Goal: Information Seeking & Learning: Learn about a topic

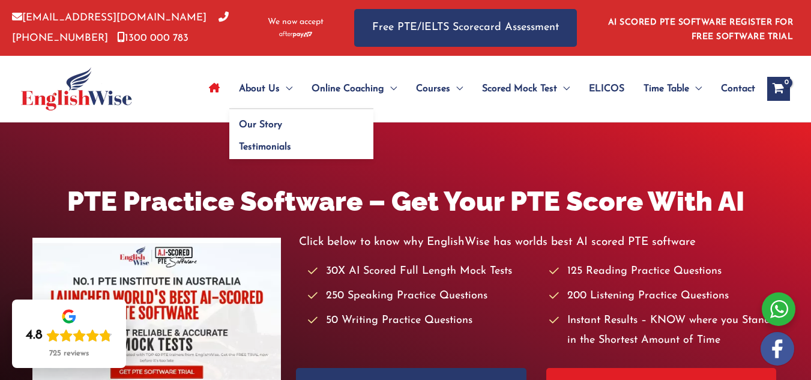
click at [257, 89] on span "About Us" at bounding box center [259, 89] width 41 height 42
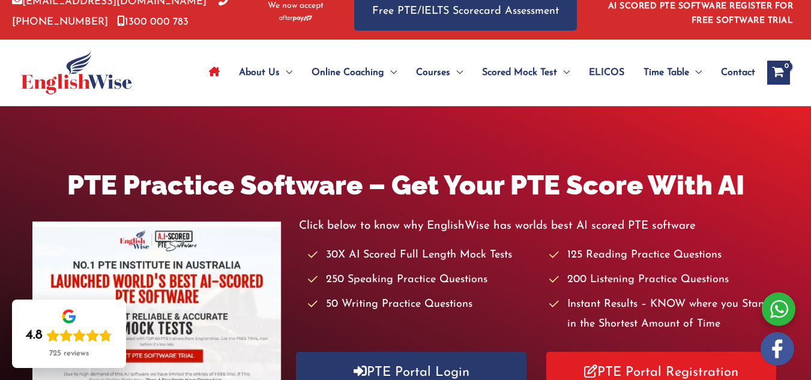
scroll to position [20, 0]
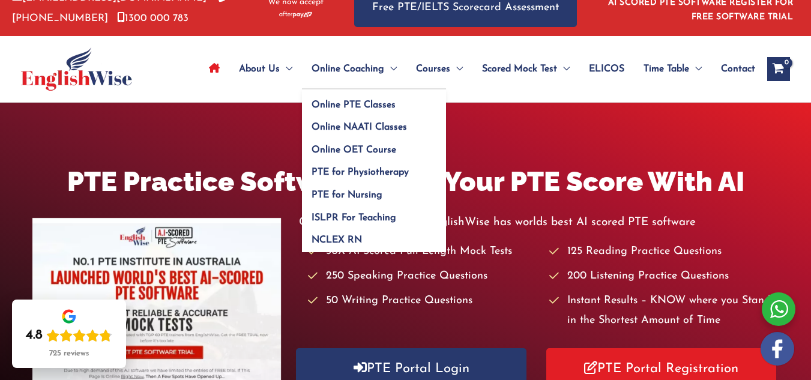
click at [343, 79] on span "Online Coaching" at bounding box center [347, 69] width 73 height 42
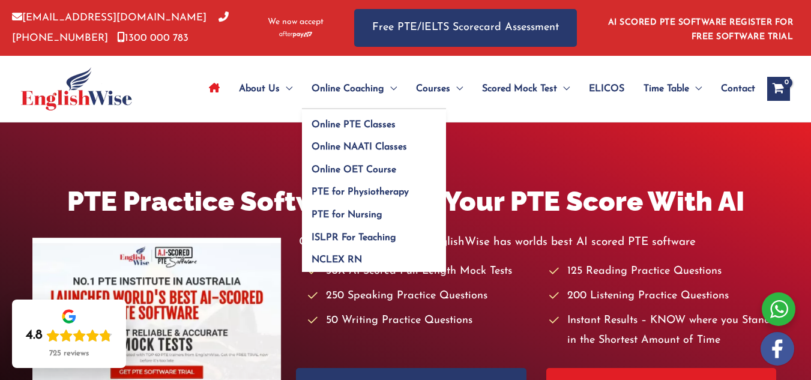
click at [343, 79] on span "Online Coaching" at bounding box center [347, 89] width 73 height 42
click at [338, 87] on span "Online Coaching" at bounding box center [347, 89] width 73 height 42
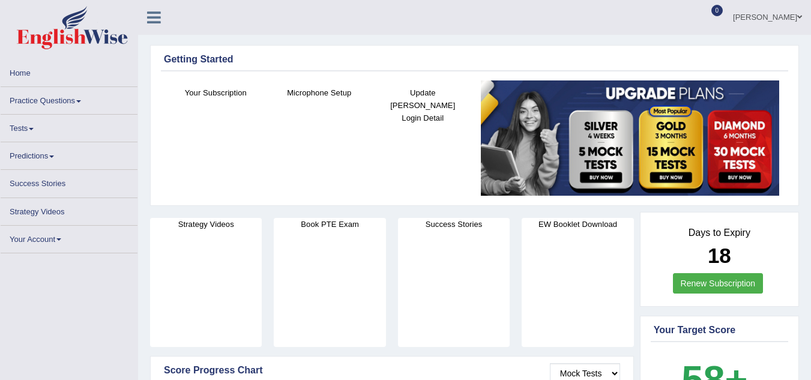
click at [132, 156] on link "Predictions" at bounding box center [69, 153] width 137 height 23
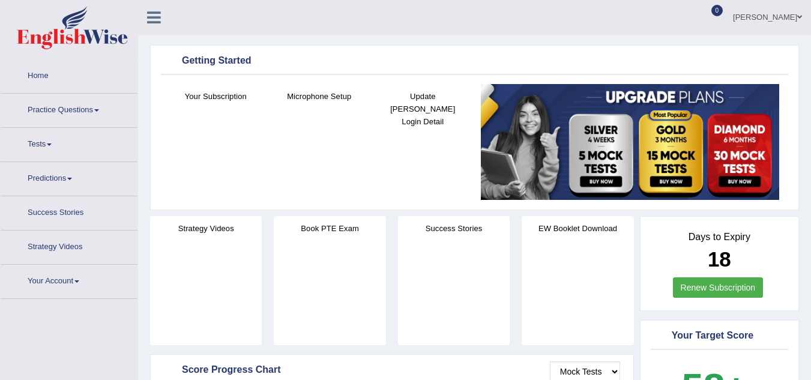
click at [69, 104] on link "Practice Questions" at bounding box center [69, 109] width 137 height 30
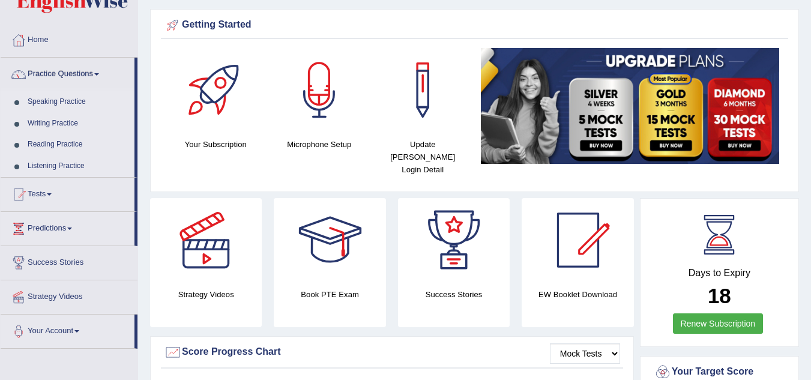
scroll to position [61, 0]
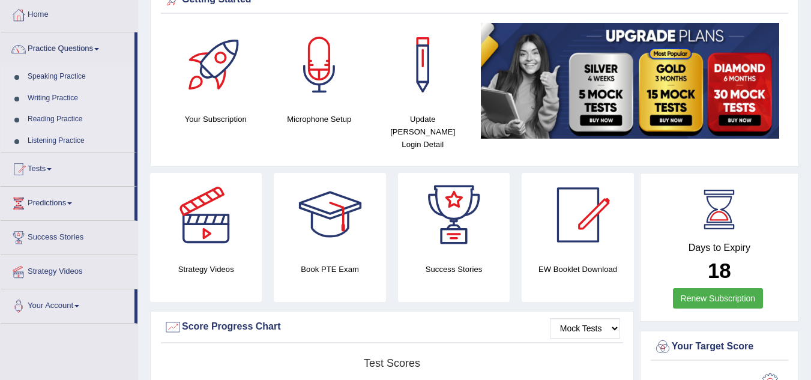
click at [81, 143] on link "Listening Practice" at bounding box center [78, 141] width 112 height 22
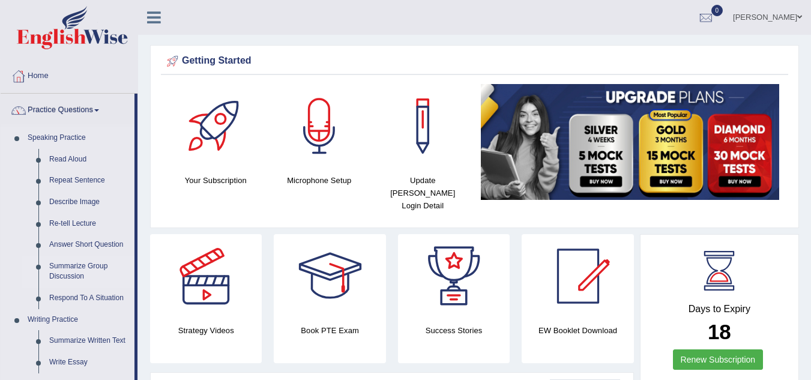
click at [63, 270] on link "Summarize Group Discussion" at bounding box center [89, 272] width 91 height 32
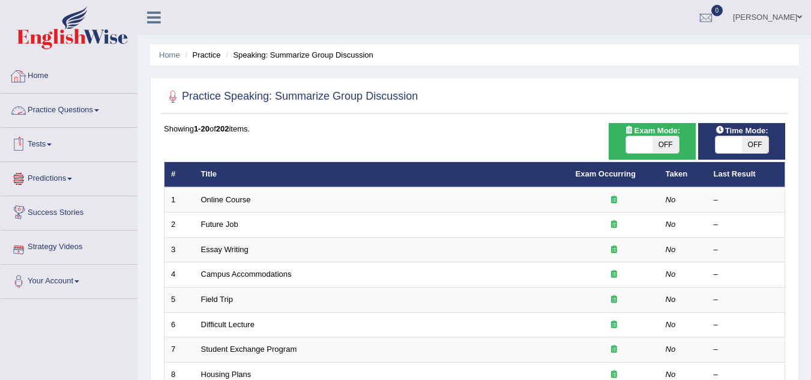
click at [94, 114] on link "Practice Questions" at bounding box center [69, 109] width 137 height 30
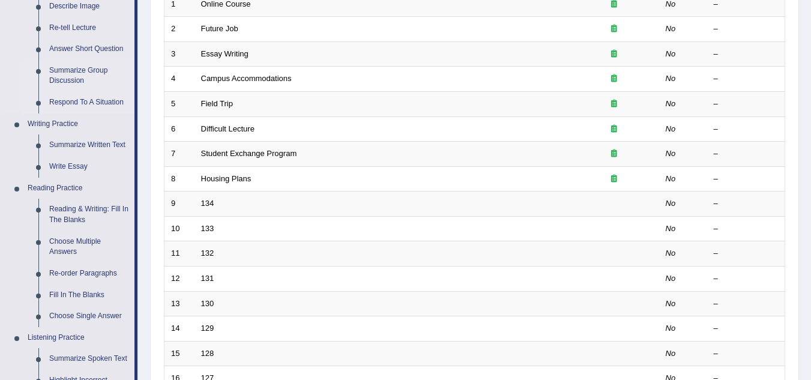
scroll to position [200, 0]
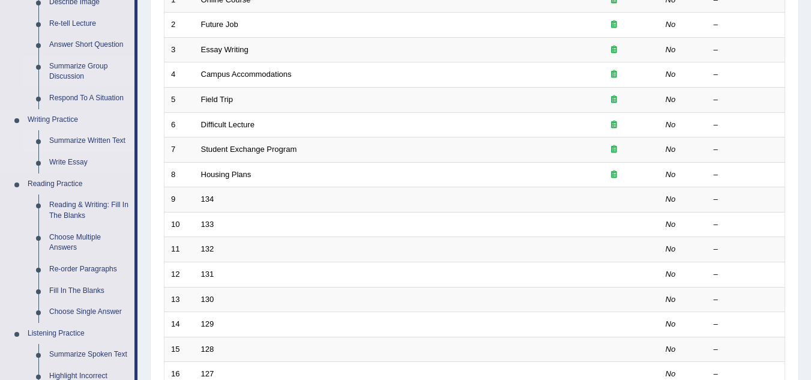
click at [80, 141] on link "Summarize Written Text" at bounding box center [89, 141] width 91 height 22
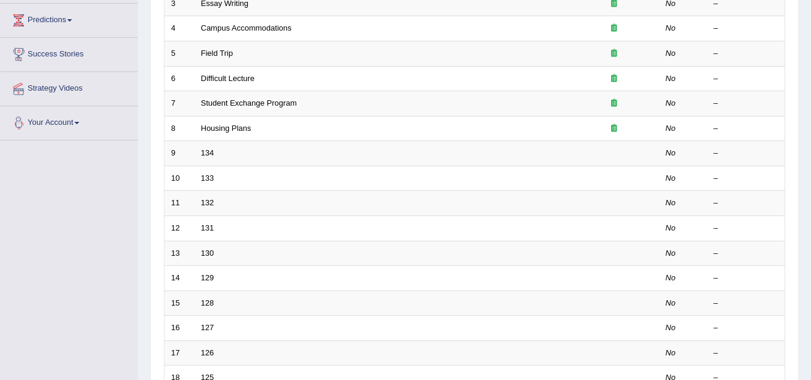
scroll to position [328, 0]
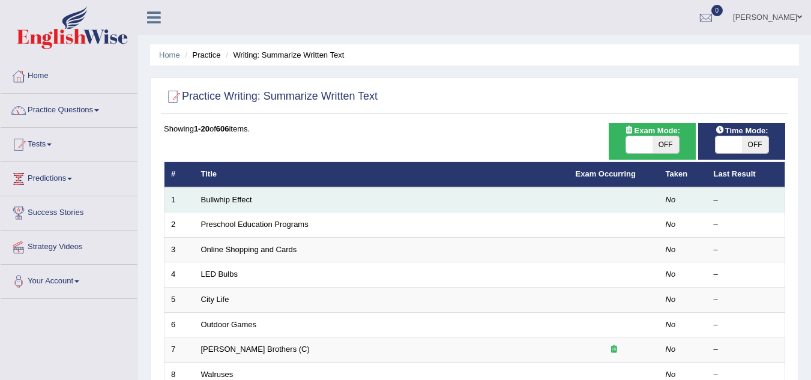
click at [225, 205] on td "Bullwhip Effect" at bounding box center [381, 199] width 374 height 25
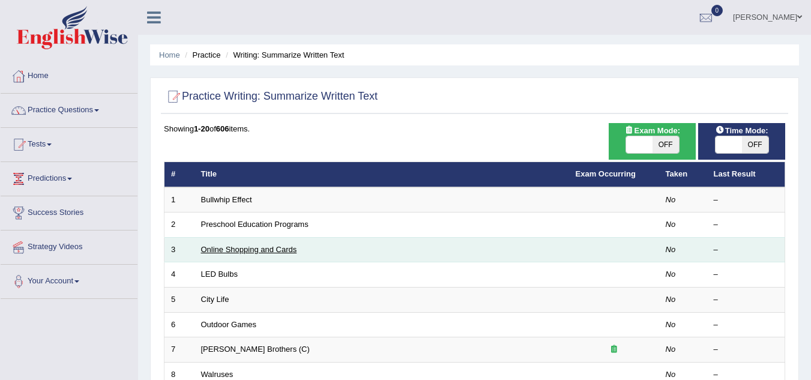
click at [229, 251] on link "Online Shopping and Cards" at bounding box center [249, 249] width 96 height 9
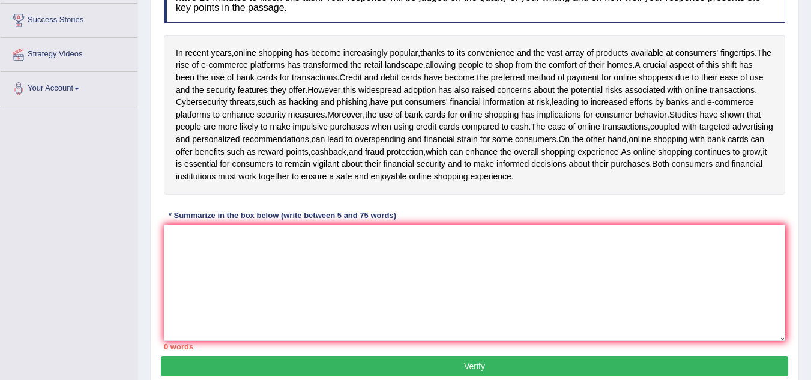
scroll to position [196, 0]
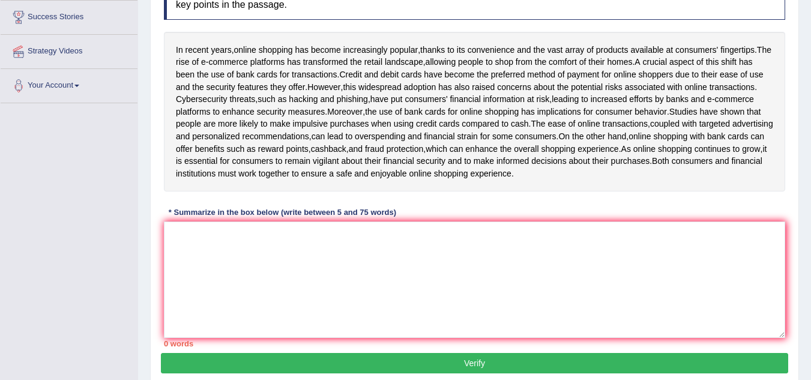
click at [88, 100] on li "Your Account Notifications Microphone Setup Change Password Manage Subscription…" at bounding box center [69, 86] width 137 height 34
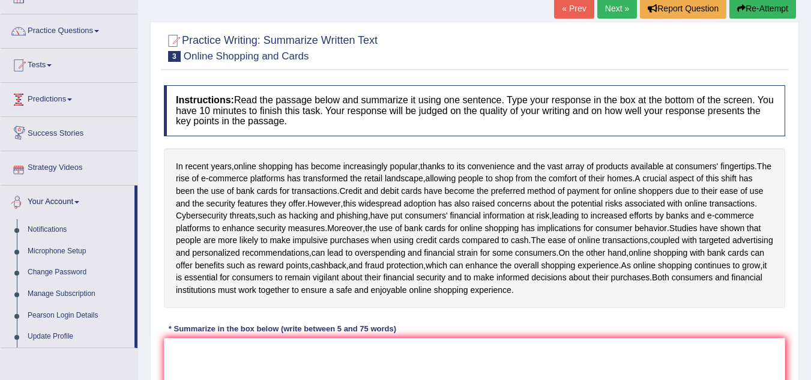
scroll to position [0, 0]
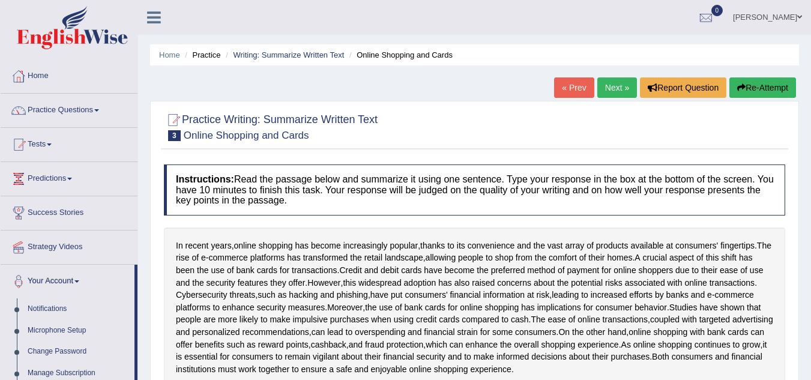
click at [70, 109] on link "Practice Questions" at bounding box center [69, 109] width 137 height 30
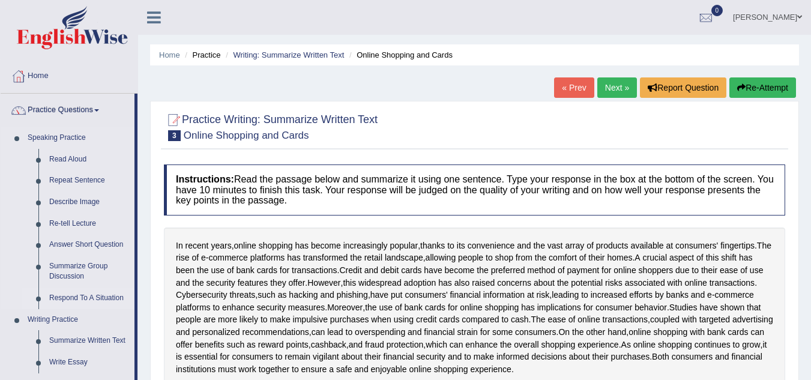
click at [79, 297] on link "Respond To A Situation" at bounding box center [89, 298] width 91 height 22
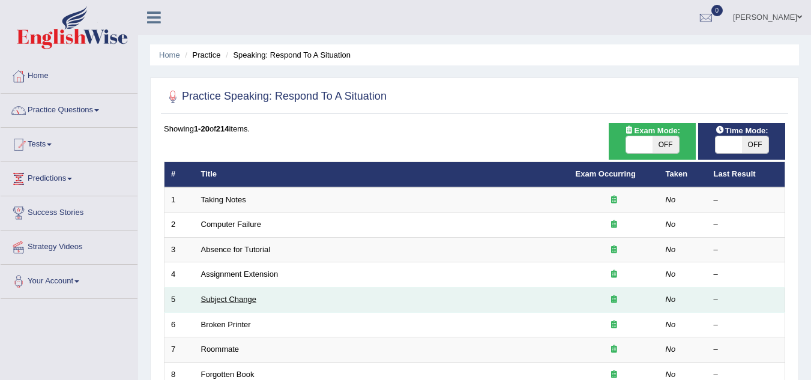
click at [228, 299] on link "Subject Change" at bounding box center [229, 299] width 56 height 9
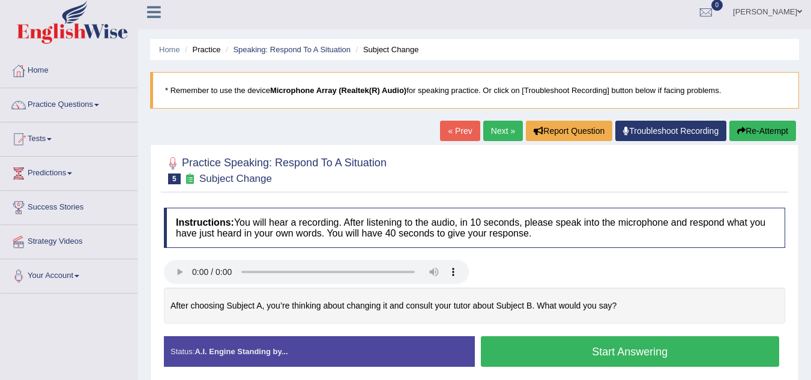
scroll to position [61, 0]
